Goal: Information Seeking & Learning: Find specific fact

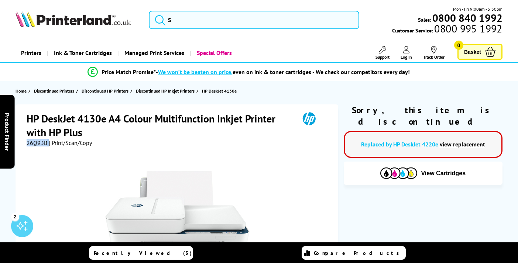
drag, startPoint x: 48, startPoint y: 144, endPoint x: 22, endPoint y: 144, distance: 25.8
copy div "26Q93B"
click at [92, 139] on span "| Print/Scan/Copy" at bounding box center [70, 142] width 43 height 7
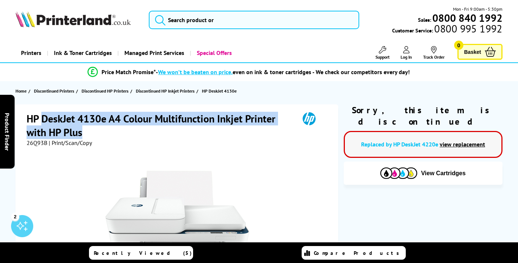
drag, startPoint x: 80, startPoint y: 134, endPoint x: 42, endPoint y: 123, distance: 39.6
click at [42, 123] on h1 "HP DeskJet 4130e A4 Colour Multifunction Inkjet Printer with HP Plus" at bounding box center [159, 125] width 265 height 27
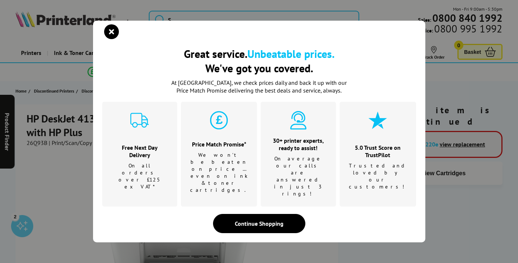
click at [103, 46] on div "Great service. Unbeatable prices. We've got you covered." at bounding box center [259, 38] width 314 height 17
click at [107, 39] on icon "close modal" at bounding box center [111, 31] width 15 height 15
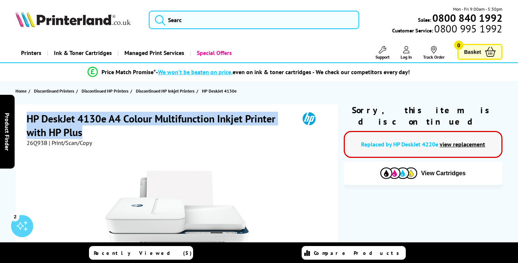
drag, startPoint x: 86, startPoint y: 136, endPoint x: 16, endPoint y: 120, distance: 71.5
copy h1 "HP DeskJet 4130e A4 Colour Multifunction Inkjet Printer with HP Plus"
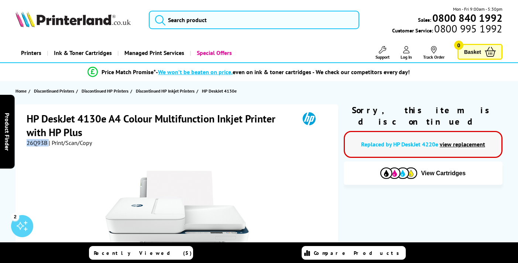
drag, startPoint x: 47, startPoint y: 143, endPoint x: 28, endPoint y: 144, distance: 19.6
click at [28, 144] on div "26Q93B | Print/Scan/Copy" at bounding box center [59, 142] width 65 height 7
drag, startPoint x: 41, startPoint y: 143, endPoint x: 26, endPoint y: 142, distance: 15.5
click at [27, 142] on span "26Q93B" at bounding box center [37, 142] width 21 height 7
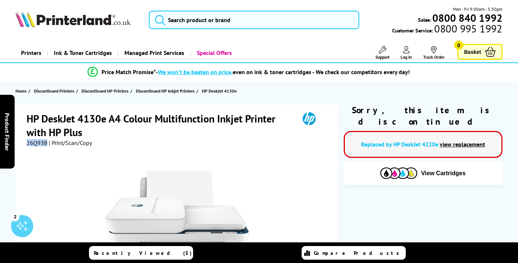
copy span "26Q93B"
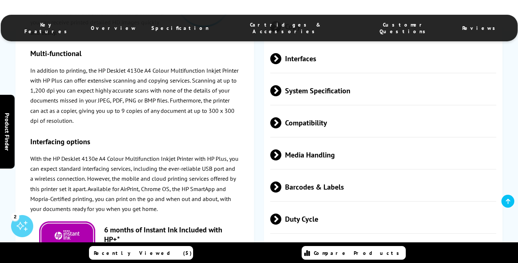
scroll to position [1008, 0]
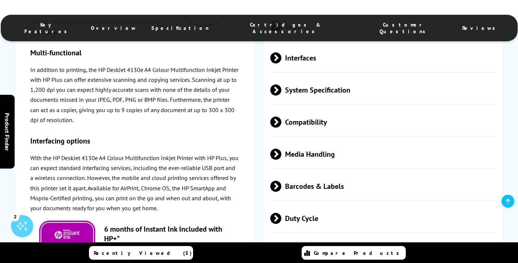
drag, startPoint x: 273, startPoint y: 198, endPoint x: 277, endPoint y: 197, distance: 4.2
click at [273, 198] on span "Barcodes & Labels" at bounding box center [383, 187] width 226 height 28
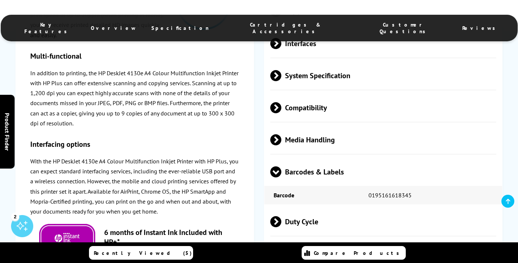
scroll to position [1044, 0]
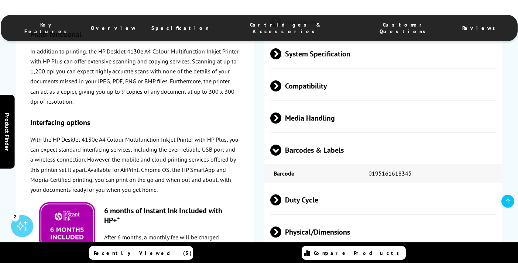
click at [402, 171] on td "0195161618345" at bounding box center [430, 173] width 143 height 18
copy td "0195161618345"
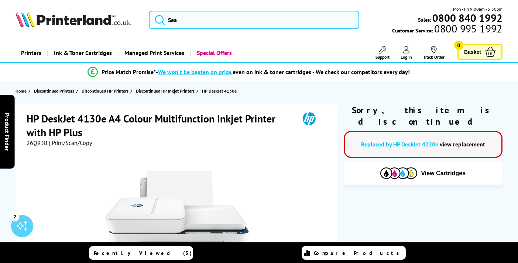
scroll to position [0, 0]
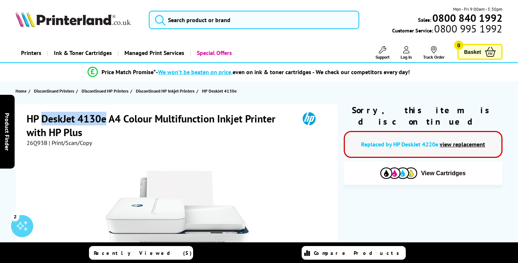
drag, startPoint x: 106, startPoint y: 119, endPoint x: 181, endPoint y: 80, distance: 84.5
click at [46, 116] on h1 "HP DeskJet 4130e A4 Colour Multifunction Inkjet Printer with HP Plus" at bounding box center [159, 125] width 265 height 27
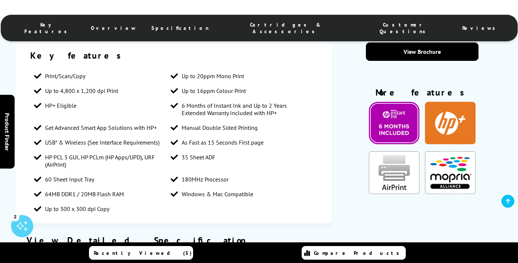
scroll to position [407, 0]
